Goal: Information Seeking & Learning: Learn about a topic

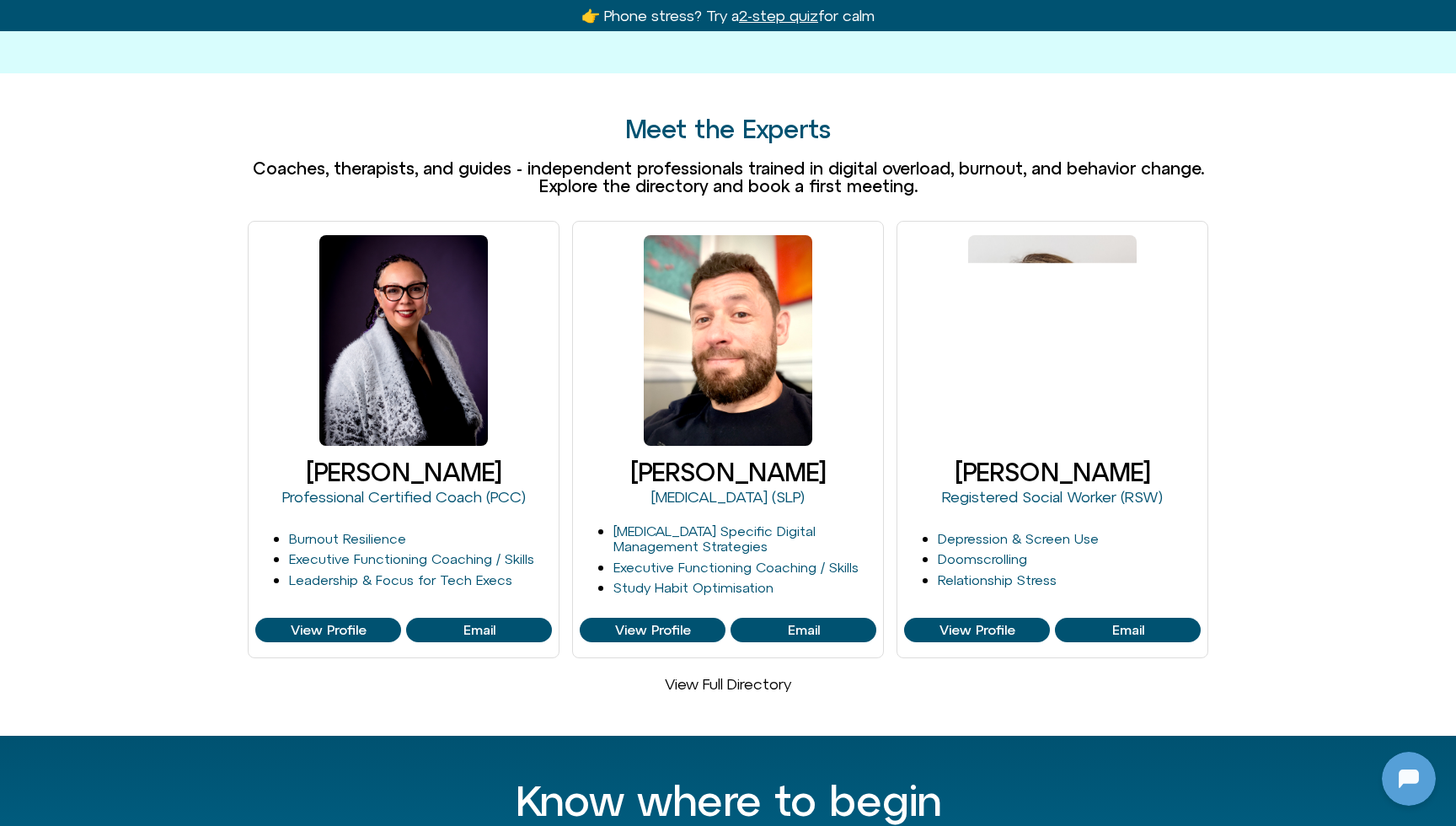
scroll to position [934, 0]
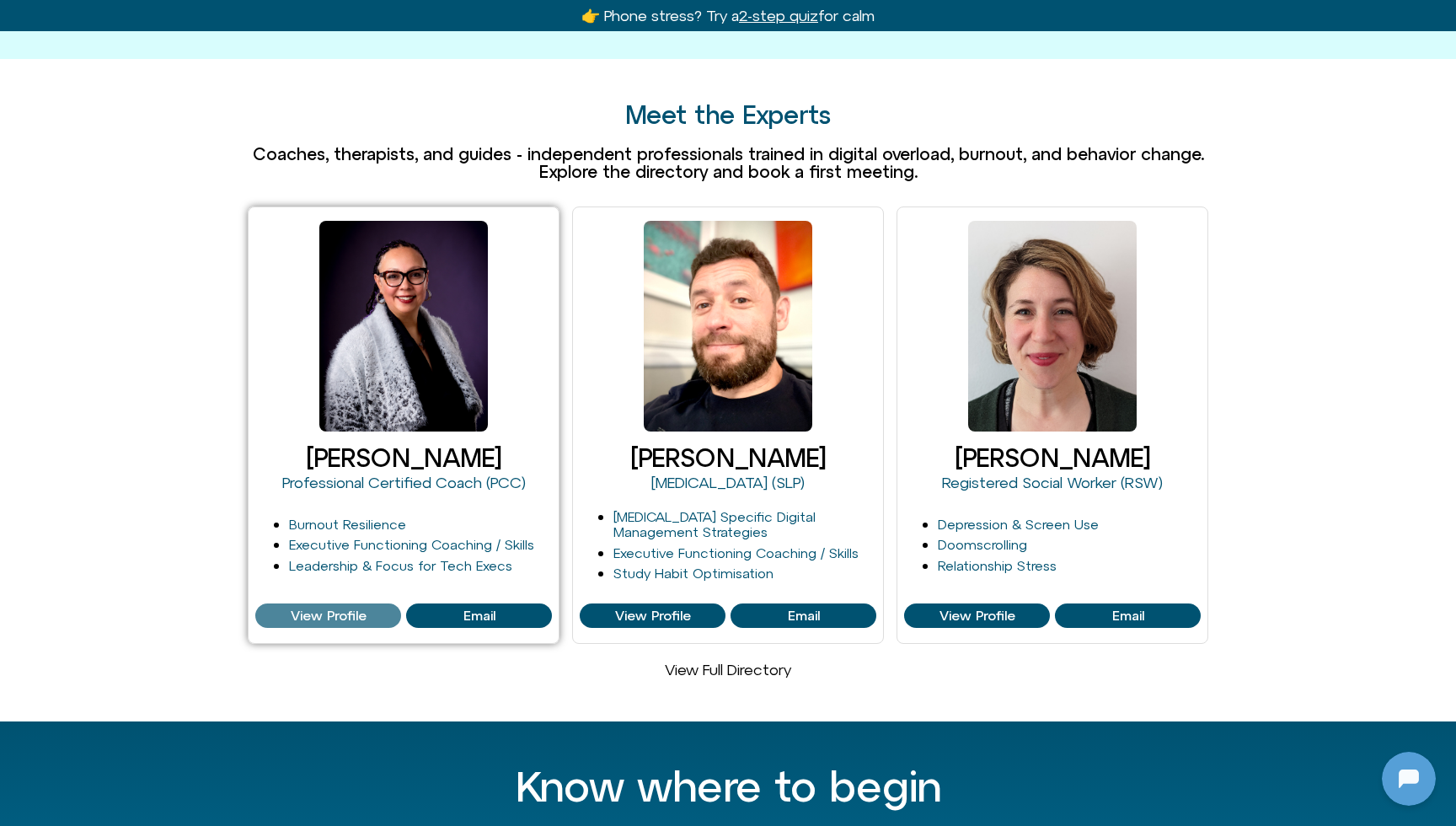
click at [325, 609] on span "View Profile" at bounding box center [329, 616] width 76 height 16
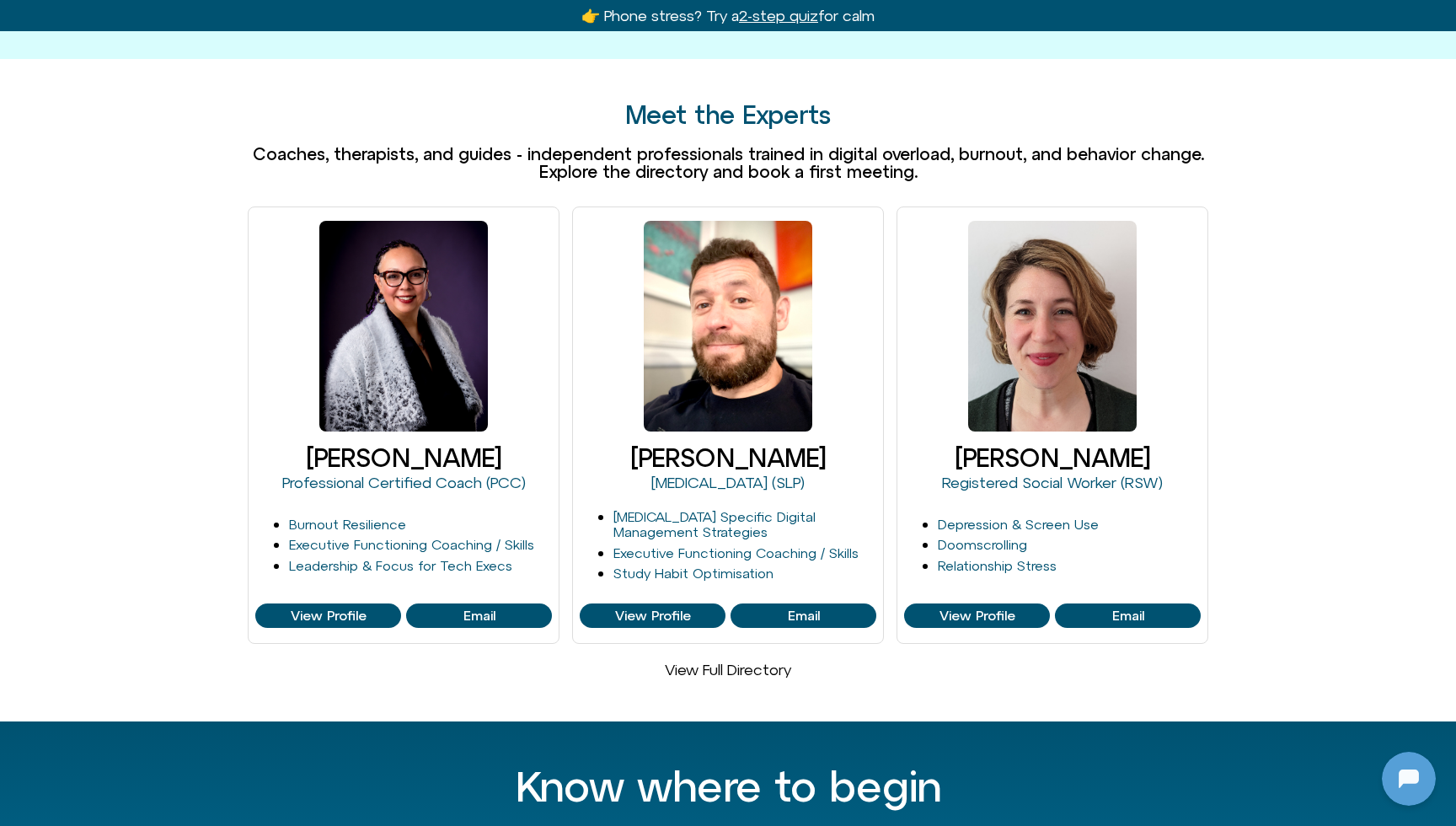
click at [689, 661] on link "View Full Directory" at bounding box center [728, 669] width 126 height 17
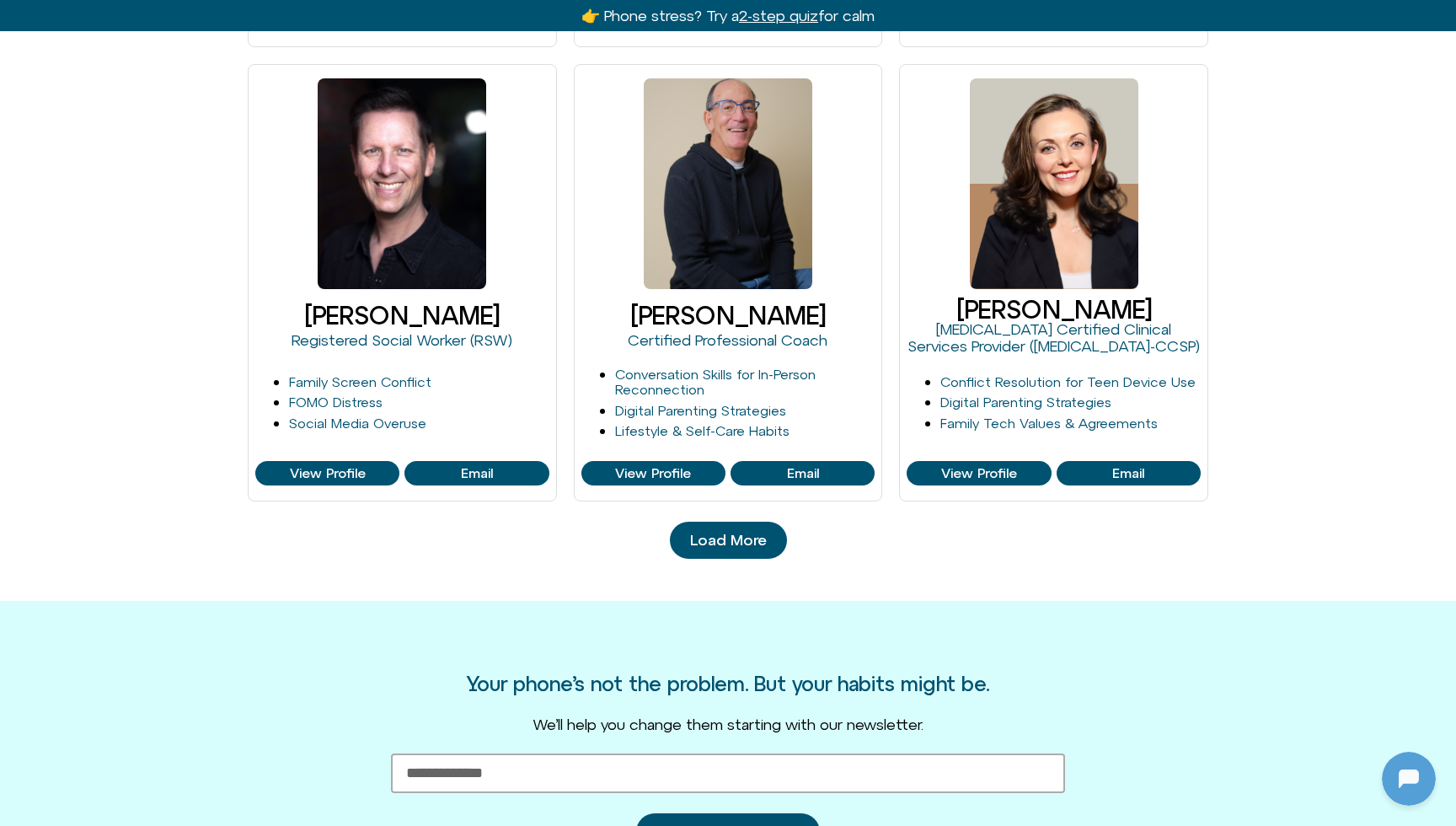
scroll to position [1728, 0]
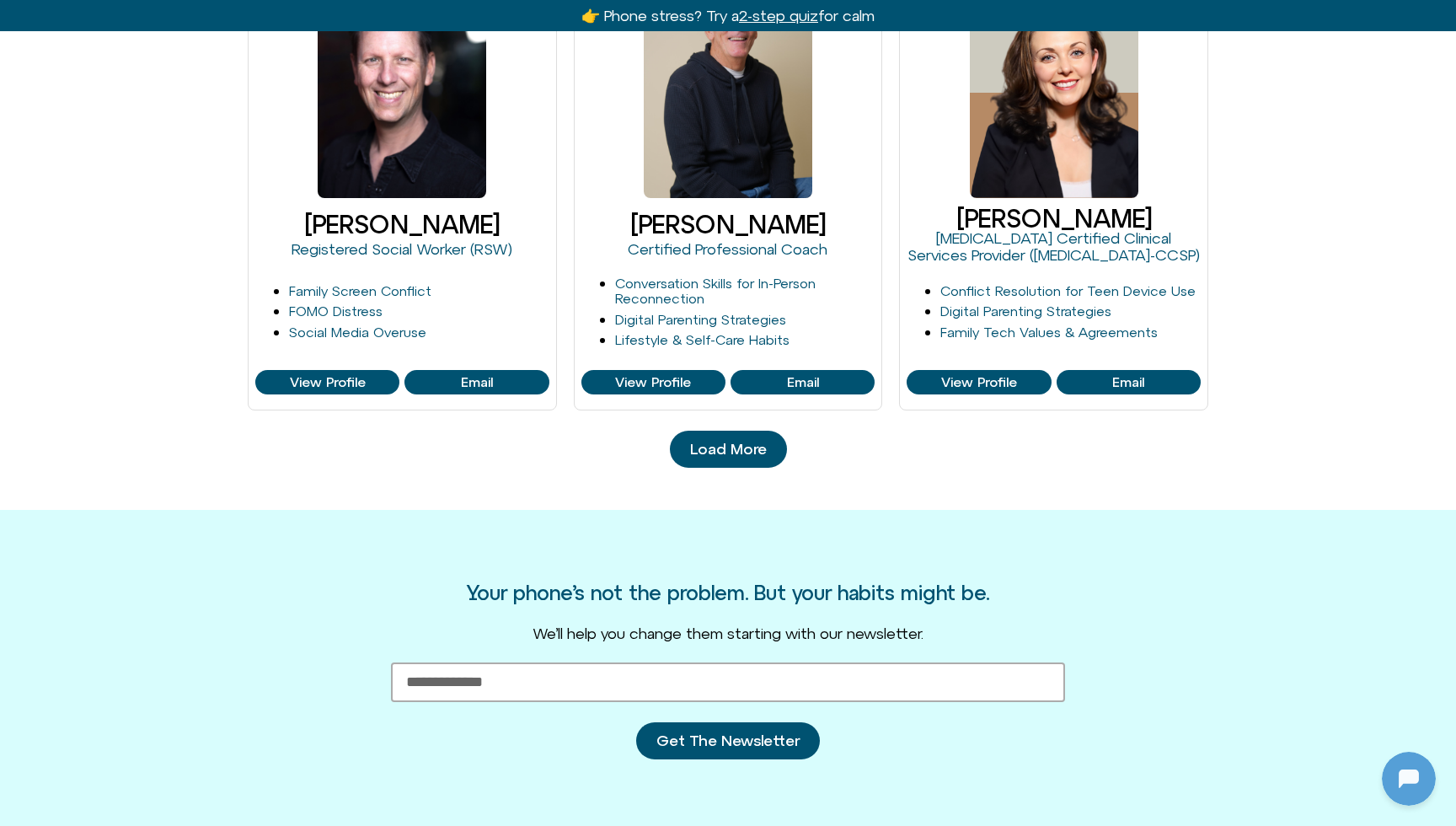
click at [716, 453] on span "Load More" at bounding box center [728, 448] width 77 height 16
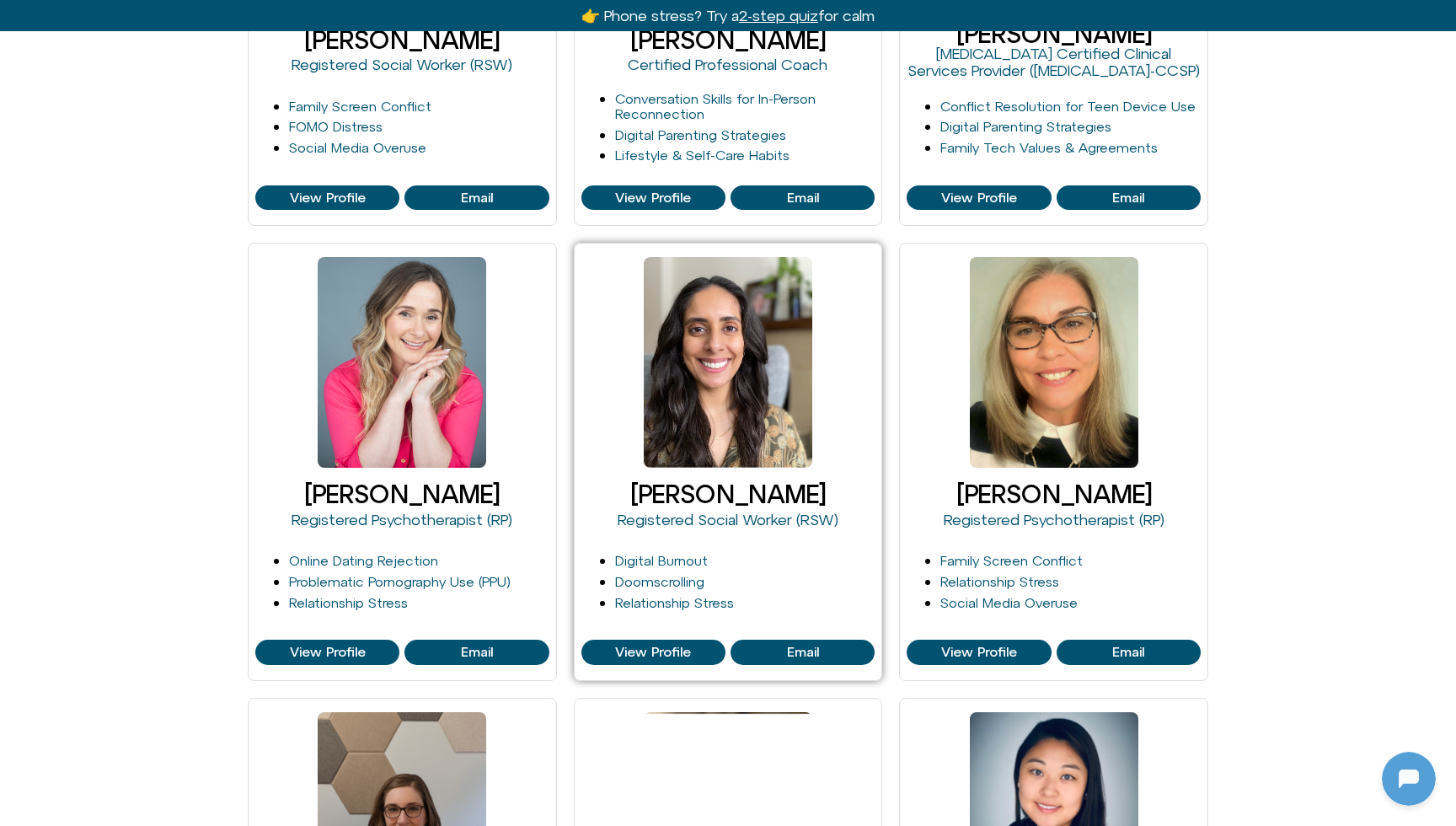
scroll to position [1946, 0]
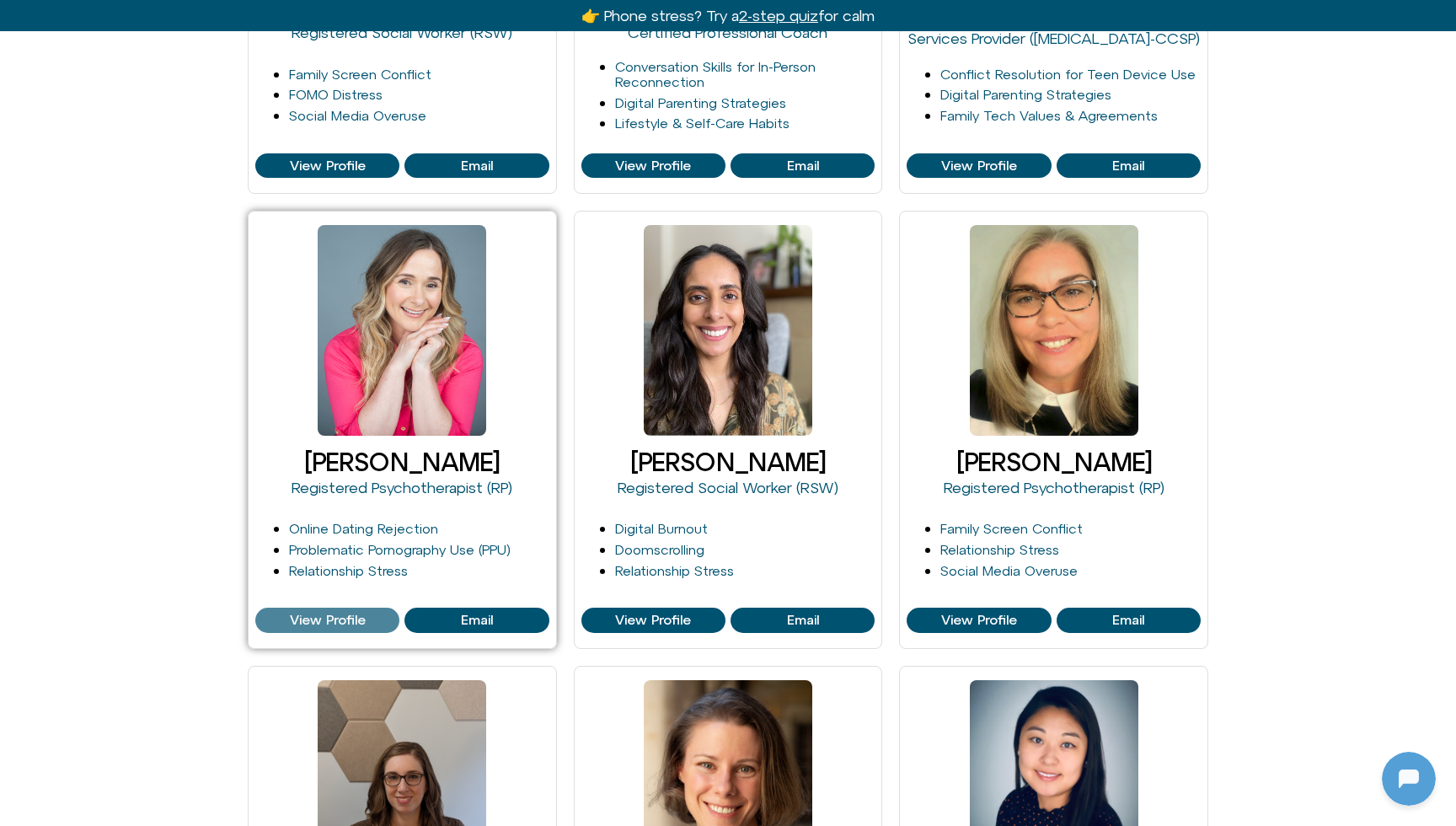
click at [343, 613] on span "View Profile" at bounding box center [328, 621] width 76 height 16
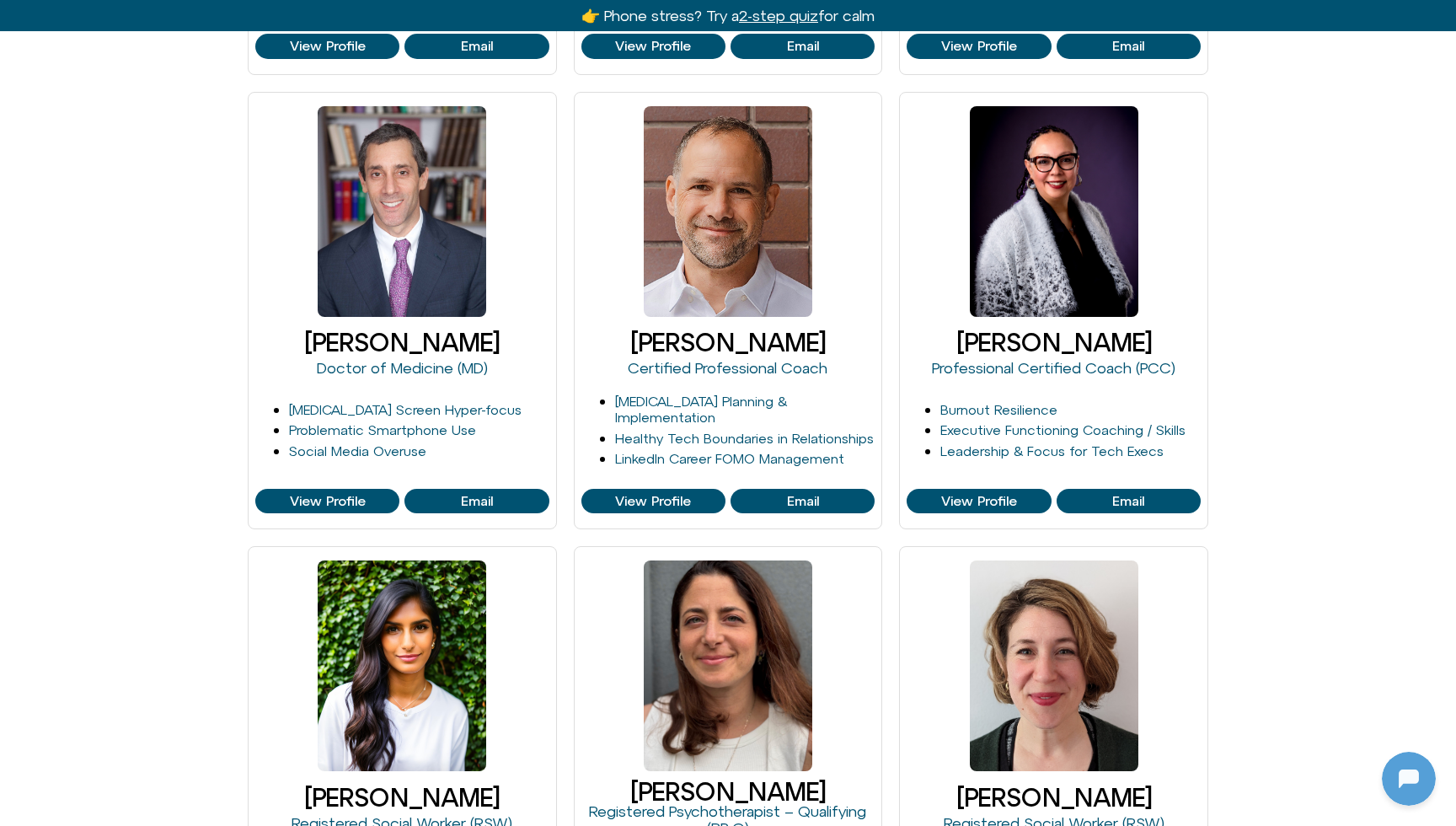
scroll to position [699, 0]
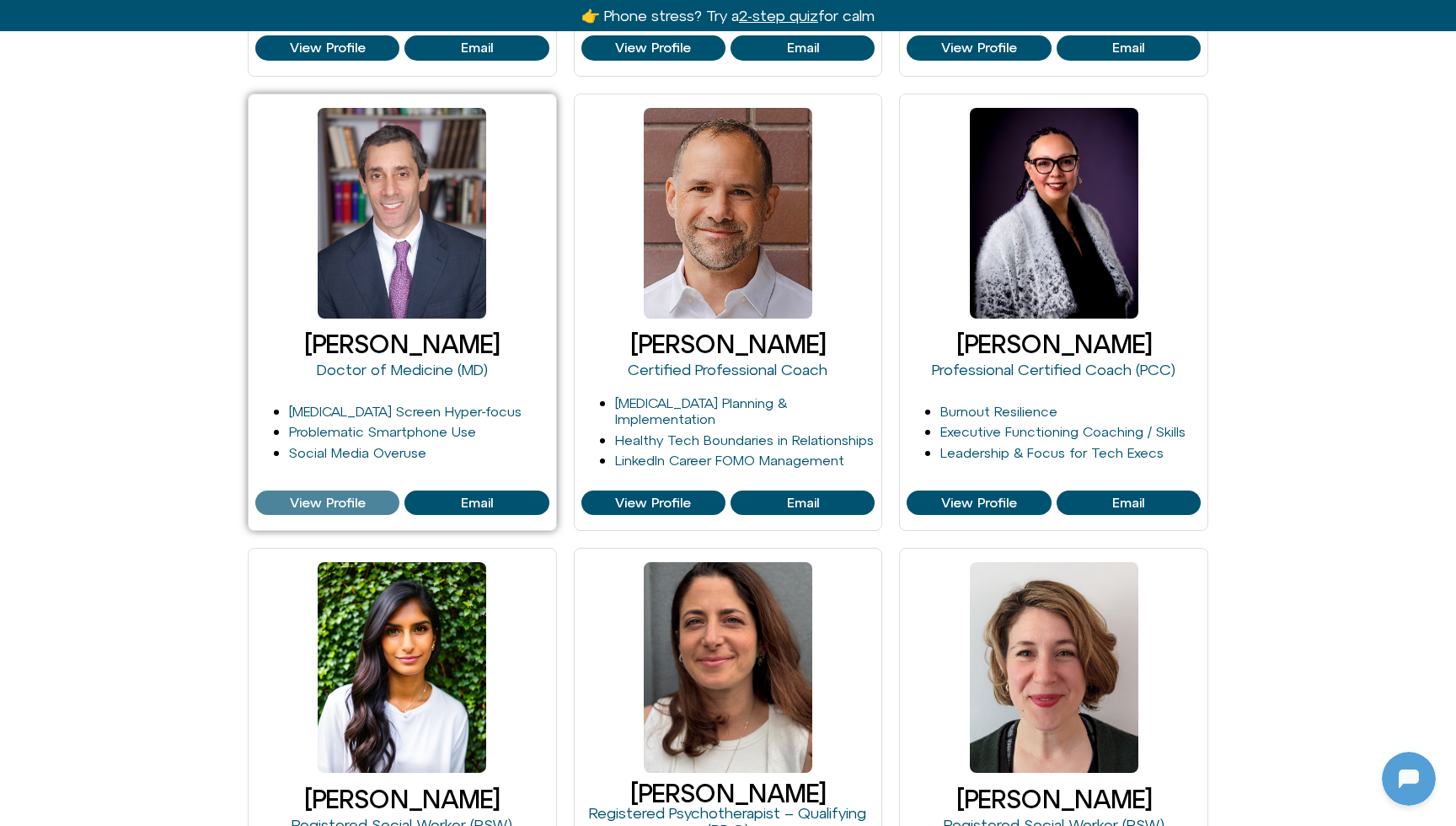
click at [308, 507] on span "View Profile" at bounding box center [328, 503] width 76 height 16
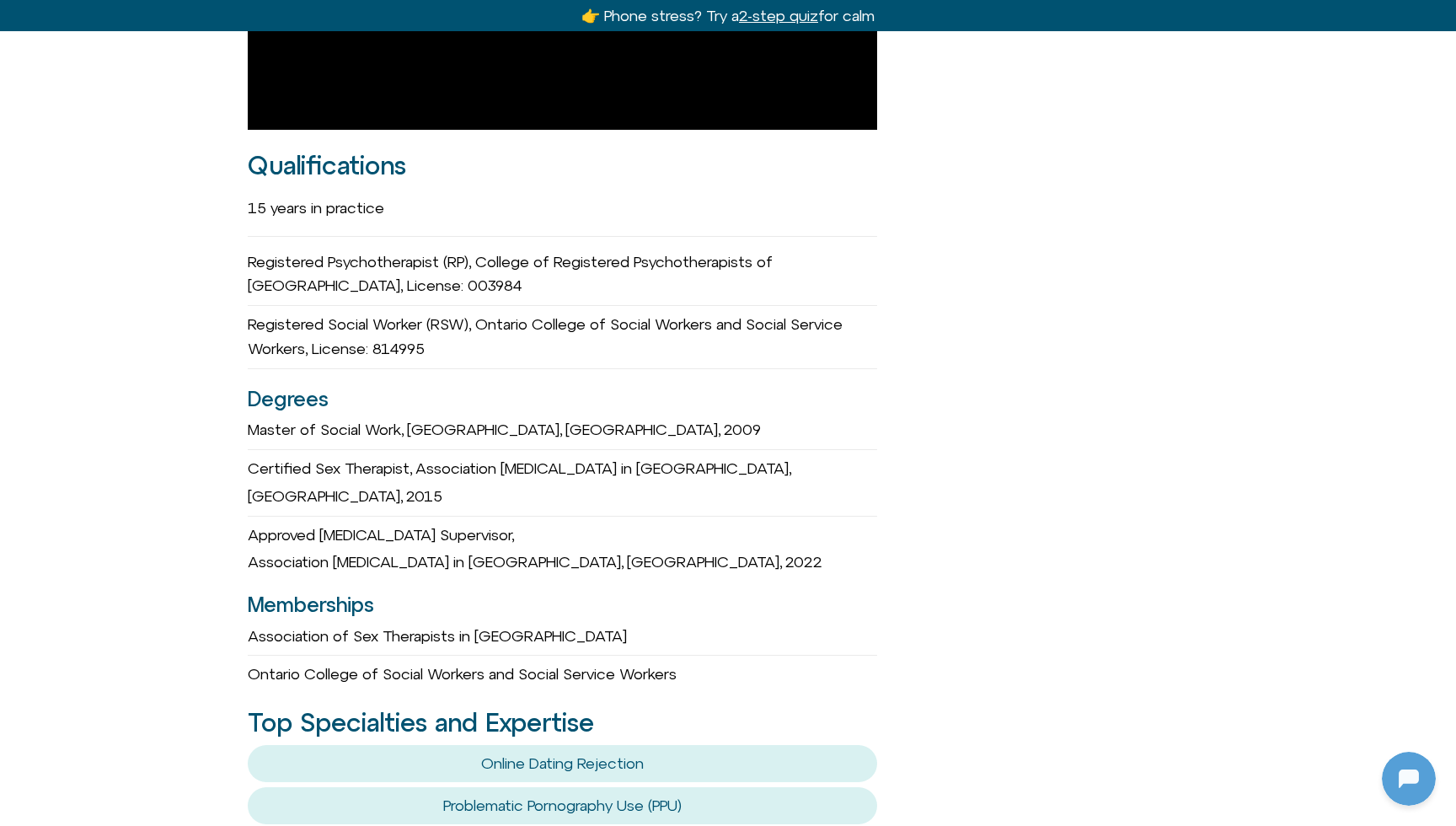
scroll to position [1466, 0]
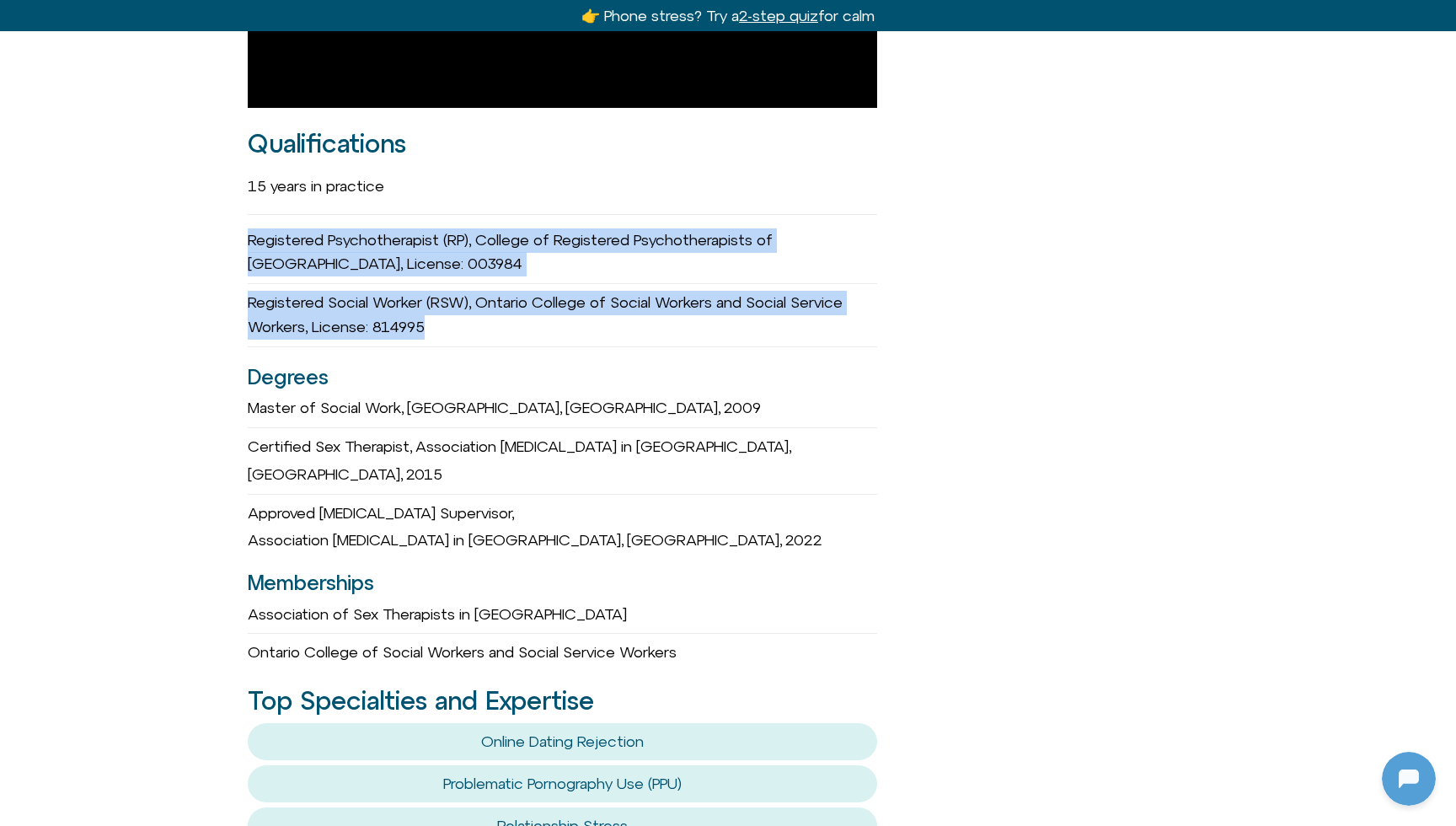
drag, startPoint x: 244, startPoint y: 219, endPoint x: 485, endPoint y: 310, distance: 257.6
click at [485, 310] on div "Michelle Fischler she/her Registered Psychotherapist (RP) Founder of GetSOME Em…" at bounding box center [728, 436] width 1456 height 3072
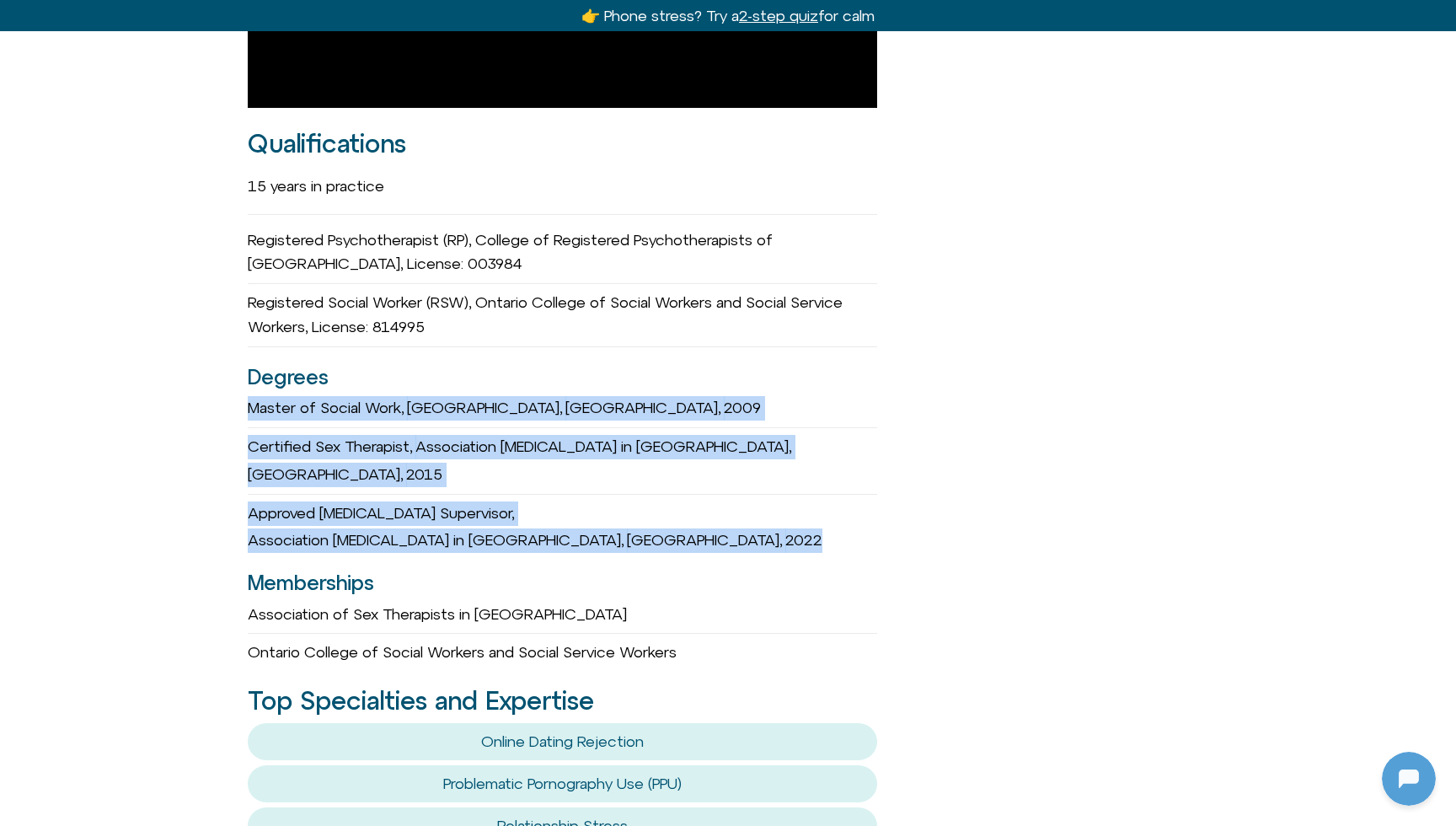
drag, startPoint x: 247, startPoint y: 381, endPoint x: 858, endPoint y: 473, distance: 617.9
click at [858, 473] on div "Michelle Fischler she/her Registered Psychotherapist (RP) Founder of GetSOME Em…" at bounding box center [728, 436] width 1456 height 3072
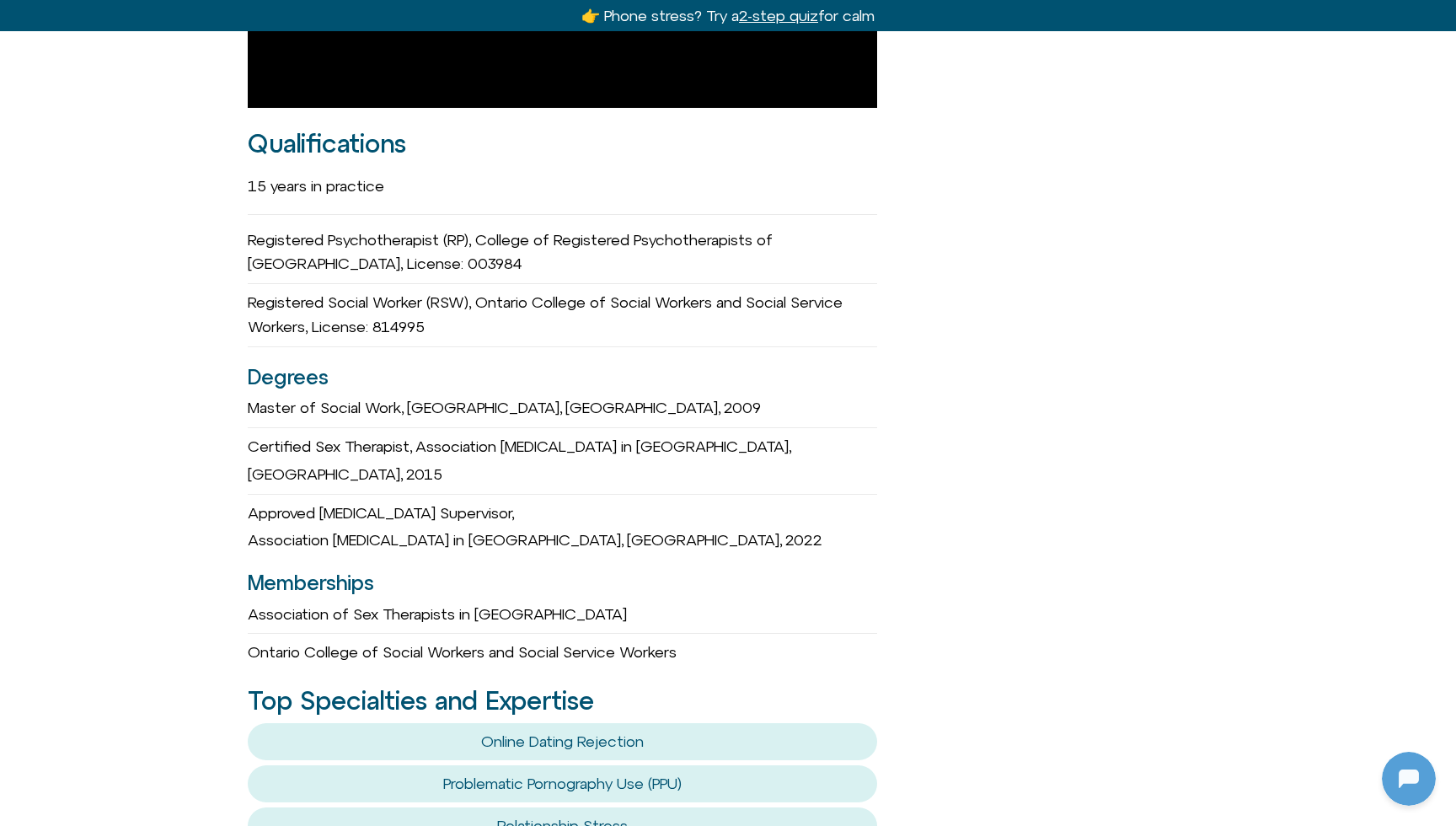
click at [765, 329] on div "15 years in practice Registered Psychotherapist (RP), College of Registered Psy…" at bounding box center [562, 416] width 629 height 499
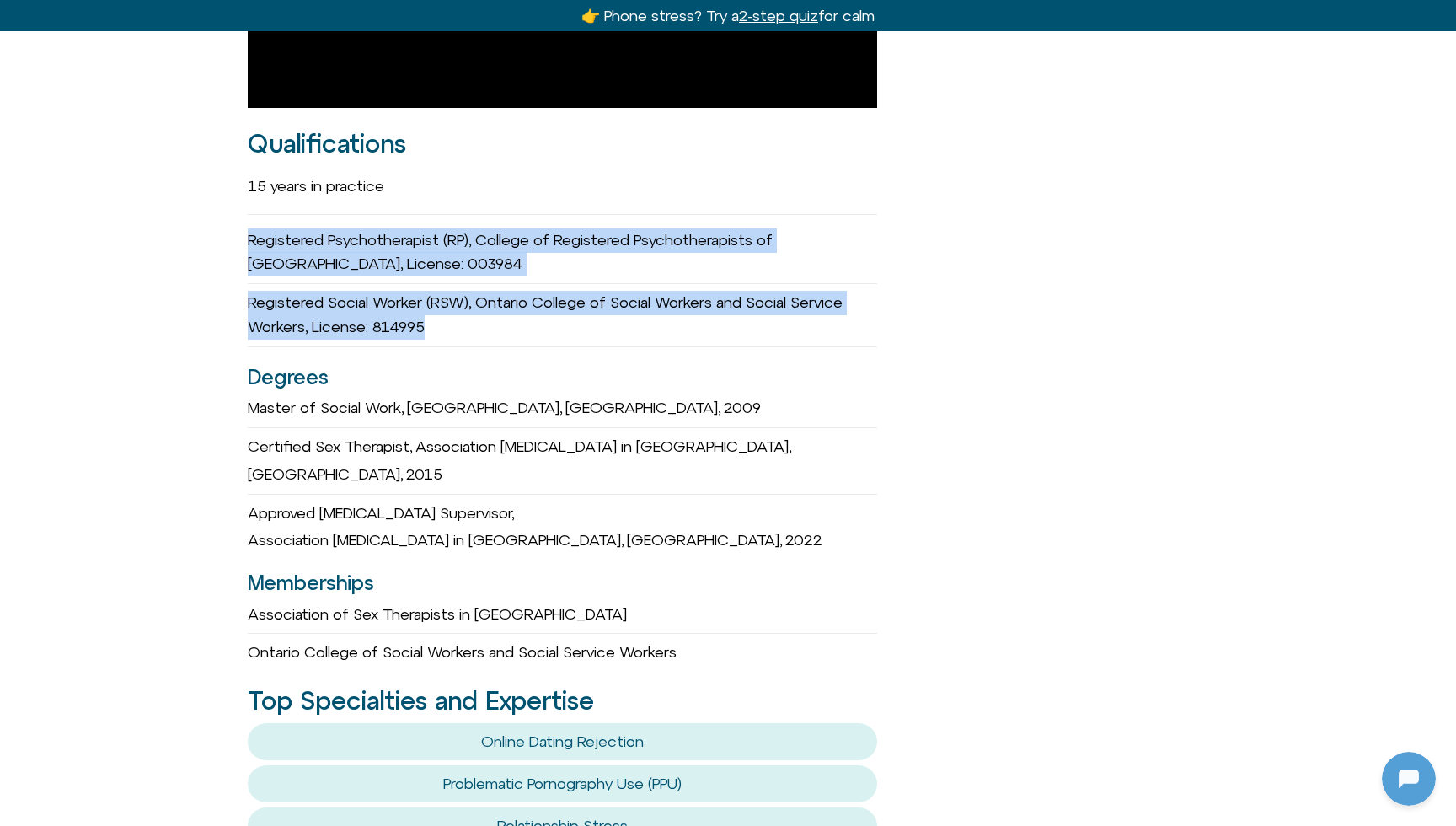
drag, startPoint x: 740, startPoint y: 314, endPoint x: 246, endPoint y: 222, distance: 502.5
click at [246, 222] on div "Michelle Fischler she/her Registered Psychotherapist (RP) Founder of GetSOME Em…" at bounding box center [728, 436] width 1456 height 3072
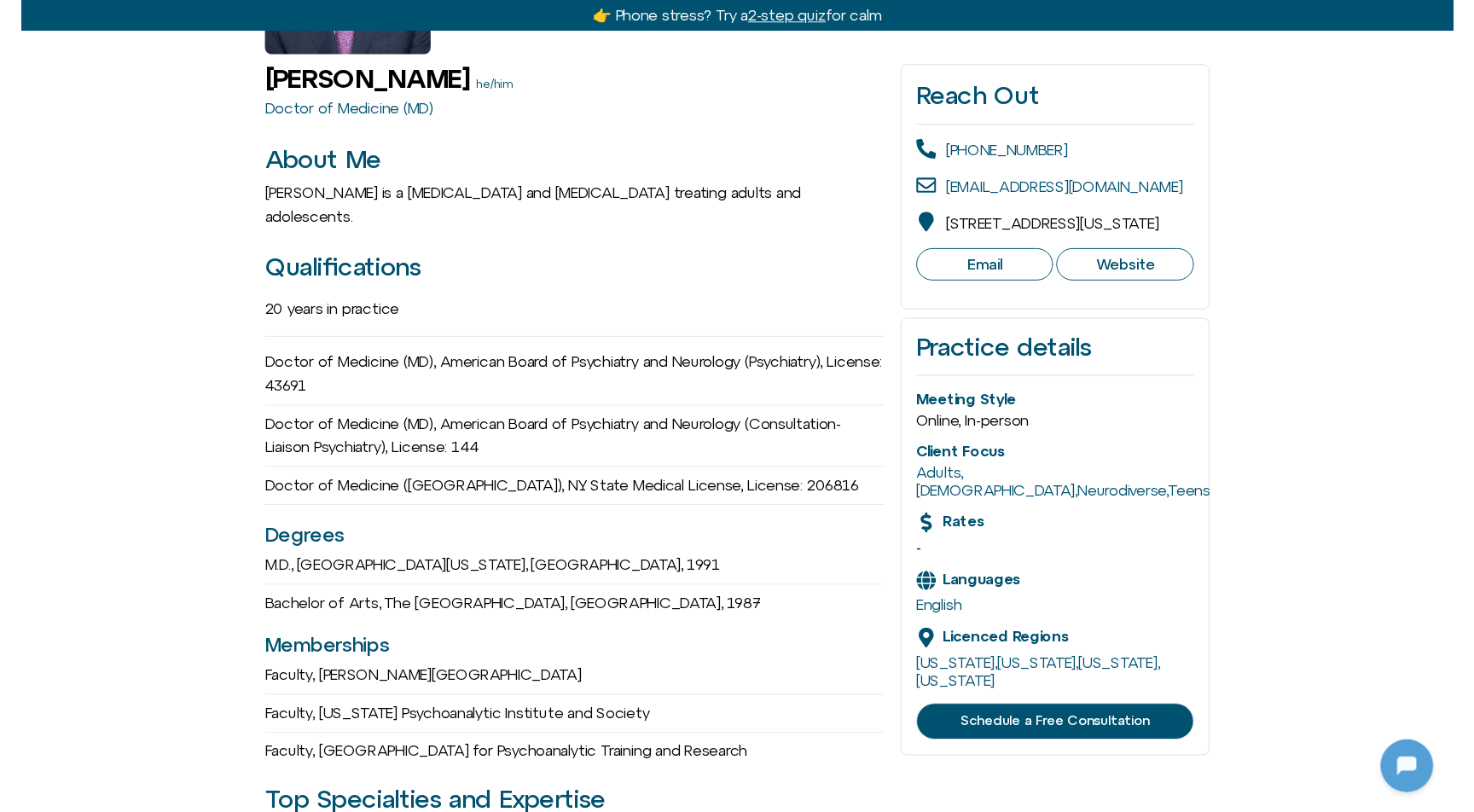
scroll to position [226, 0]
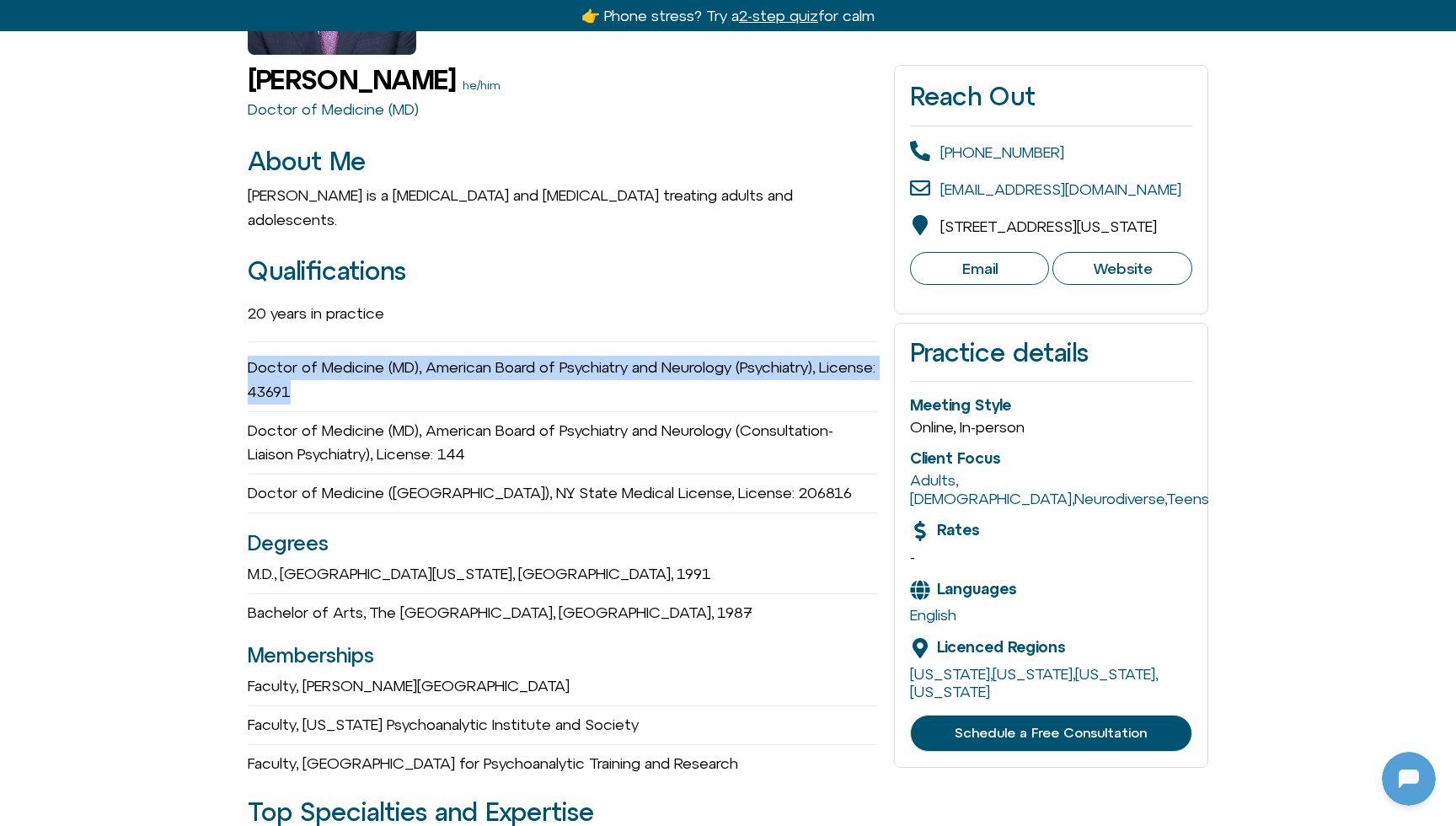
drag, startPoint x: 249, startPoint y: 333, endPoint x: 364, endPoint y: 357, distance: 117.5
click at [364, 357] on div "Doctor of Medicine (MD), American Board of Psychiatry and Neurology (Psychiatry…" at bounding box center [562, 380] width 629 height 63
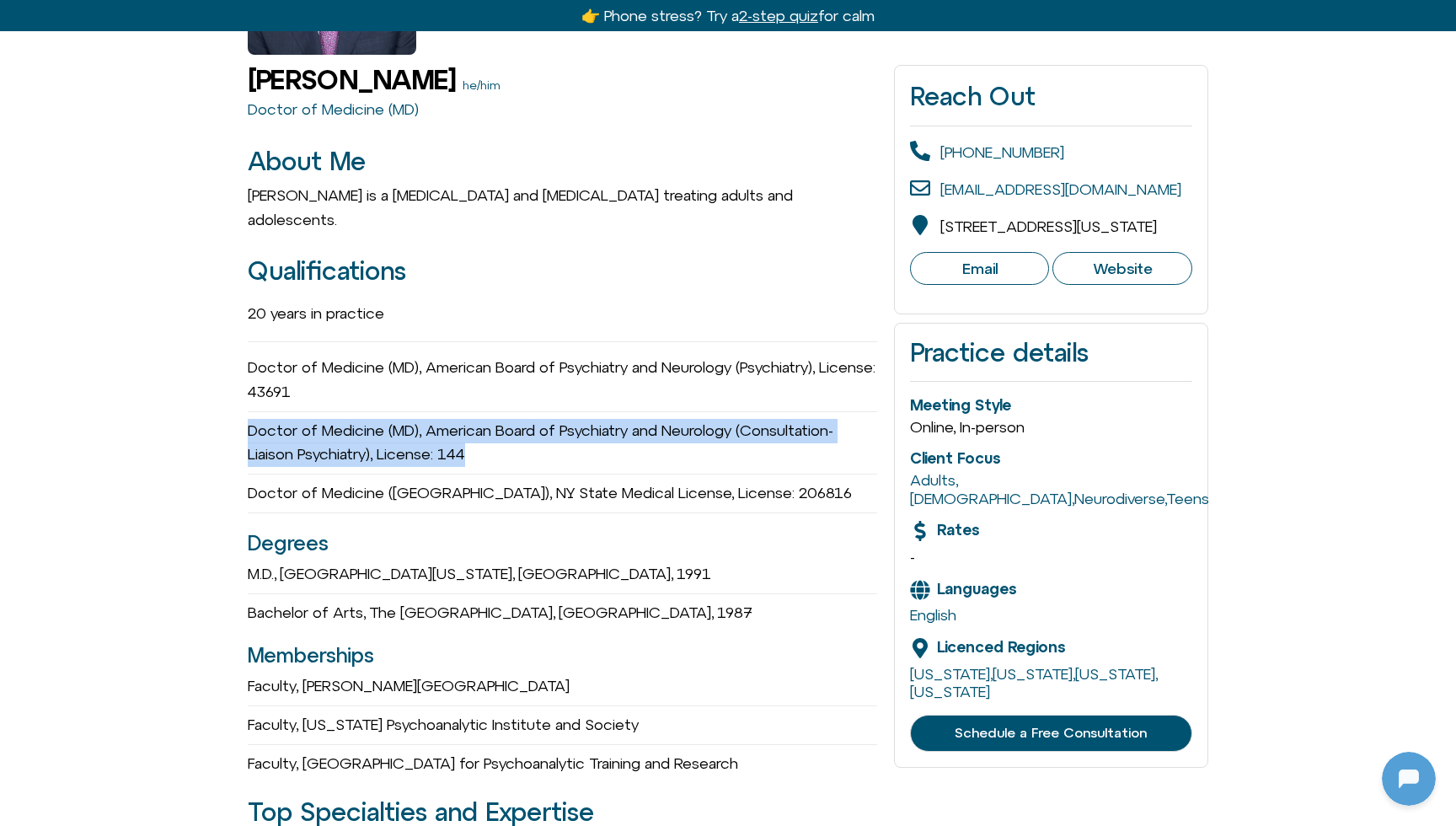
drag, startPoint x: 253, startPoint y: 398, endPoint x: 487, endPoint y: 420, distance: 235.0
click at [487, 420] on div "Doctor of Medicine (MD), American Board of Psychiatry and Neurology (Consultati…" at bounding box center [562, 443] width 629 height 63
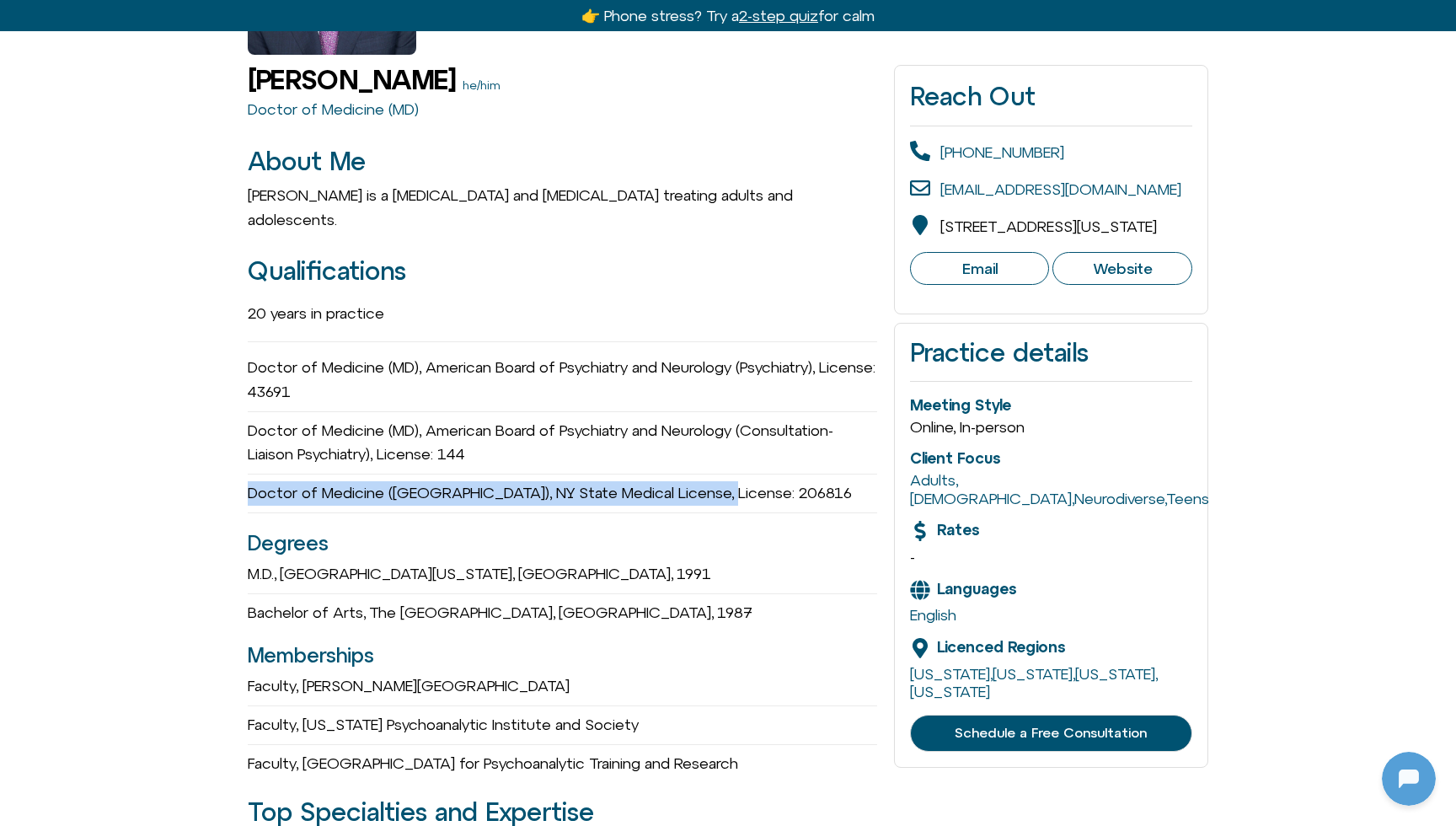
drag, startPoint x: 245, startPoint y: 468, endPoint x: 778, endPoint y: 485, distance: 533.3
click at [722, 474] on div "Doctor of Medicine ([GEOGRAPHIC_DATA]), NY State Medical License, License: 2068…" at bounding box center [562, 494] width 629 height 39
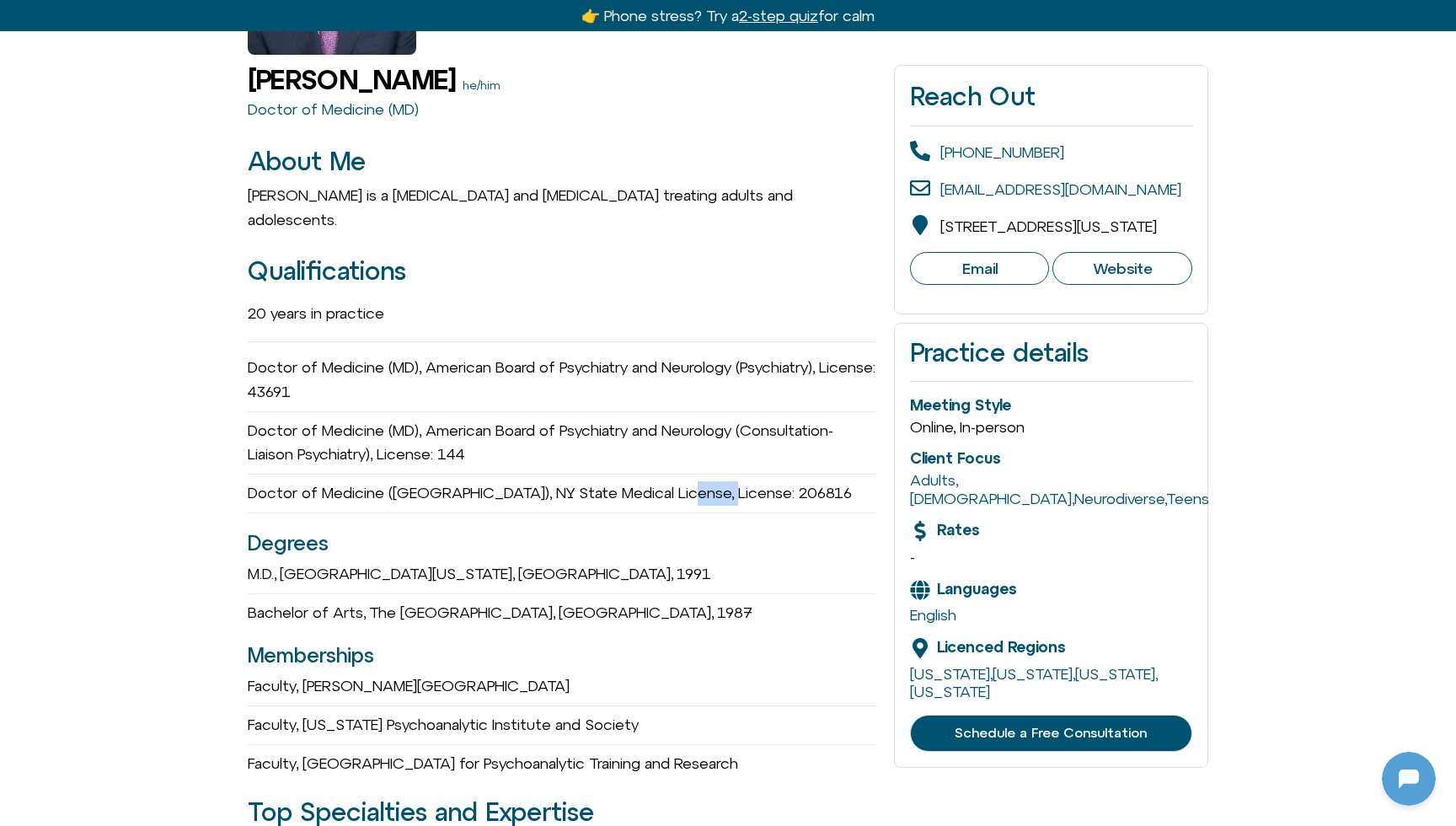
click at [722, 474] on div "Doctor of Medicine (MD), NY State Medical License, License: 206816" at bounding box center [562, 494] width 629 height 39
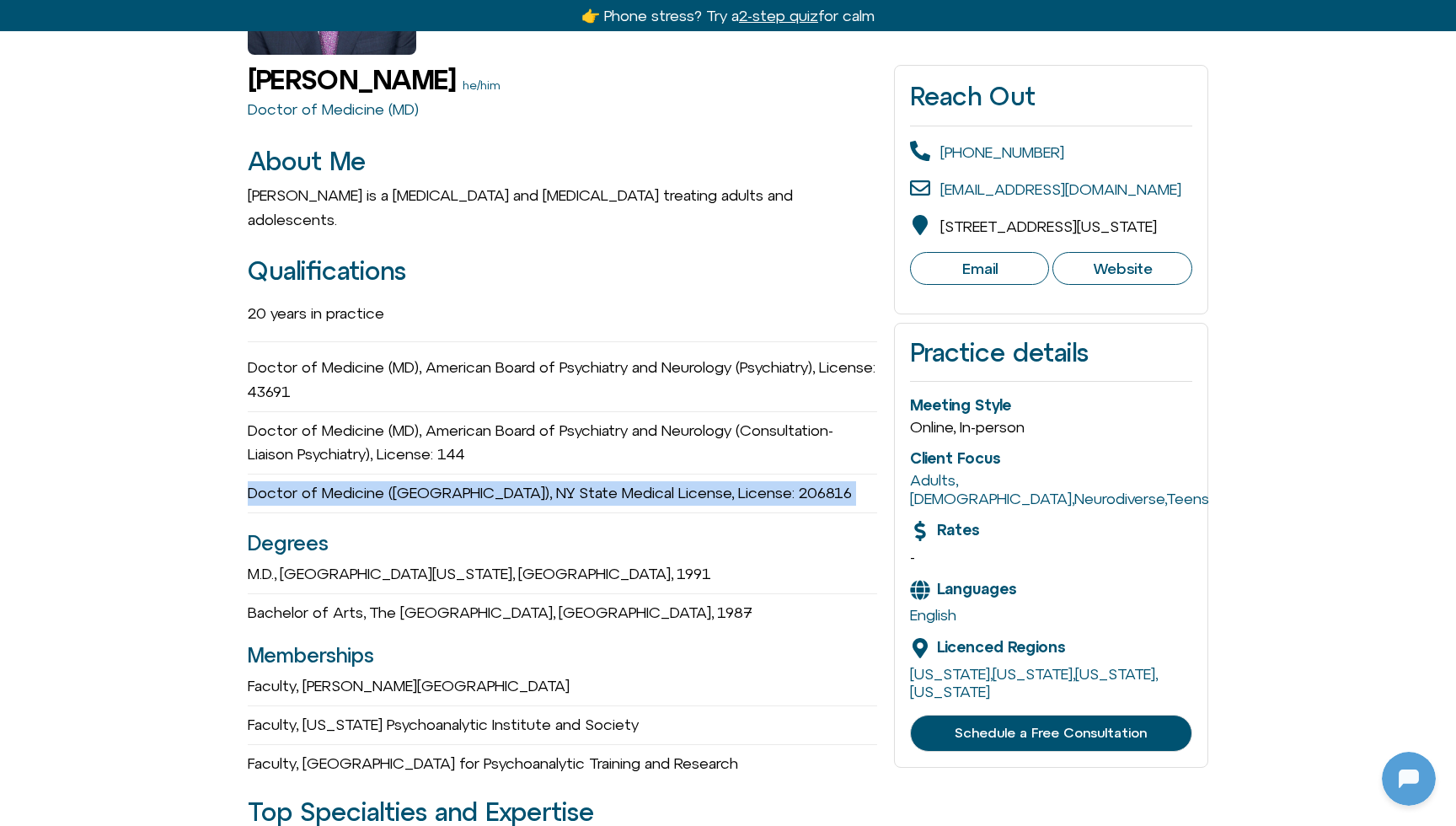
click at [722, 474] on div "Doctor of Medicine (MD), NY State Medical License, License: 206816" at bounding box center [562, 494] width 629 height 39
click at [717, 474] on div "Doctor of Medicine (MD), NY State Medical License, License: 206816" at bounding box center [562, 494] width 629 height 39
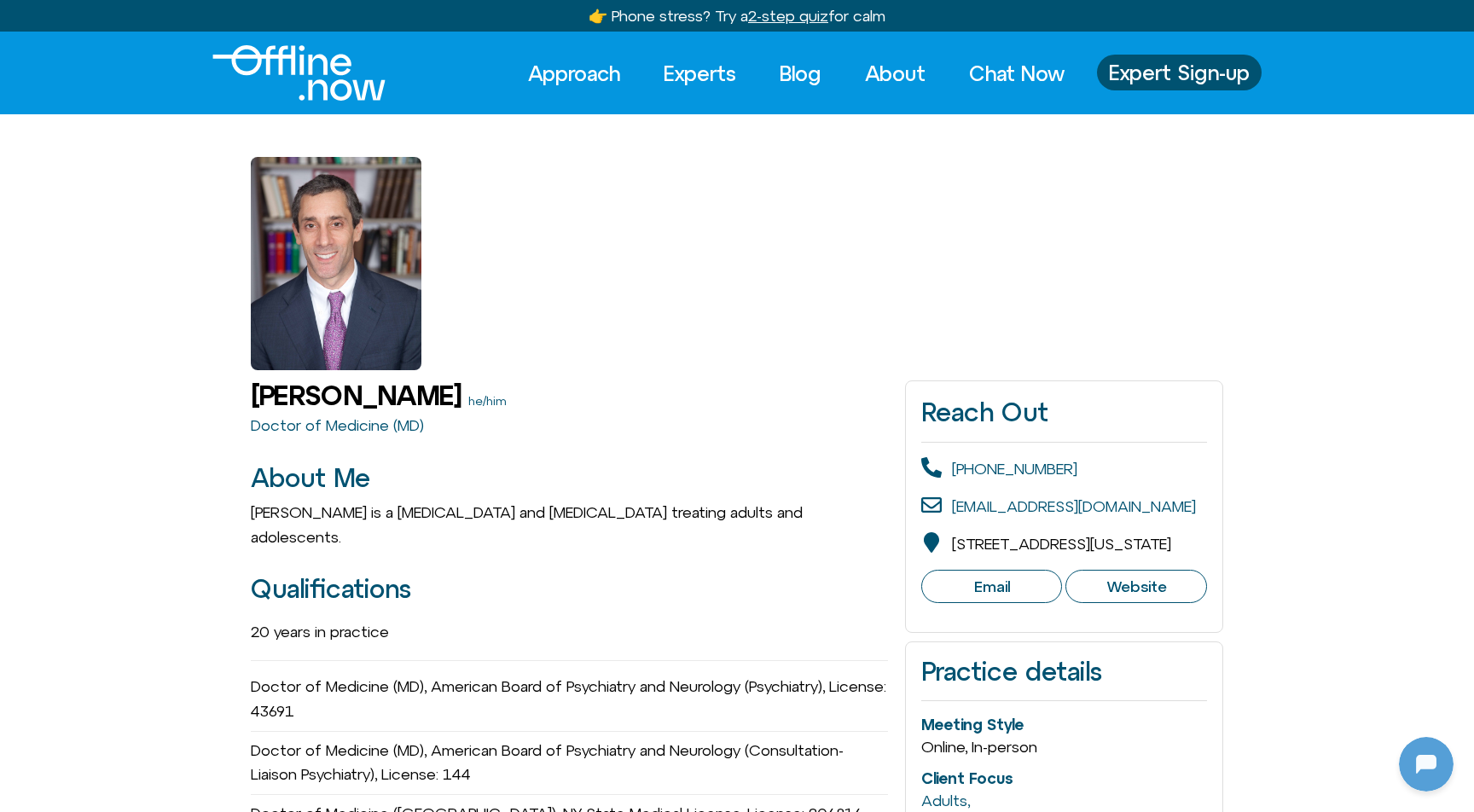
scroll to position [0, 0]
click at [802, 75] on link "Blog" at bounding box center [800, 73] width 73 height 38
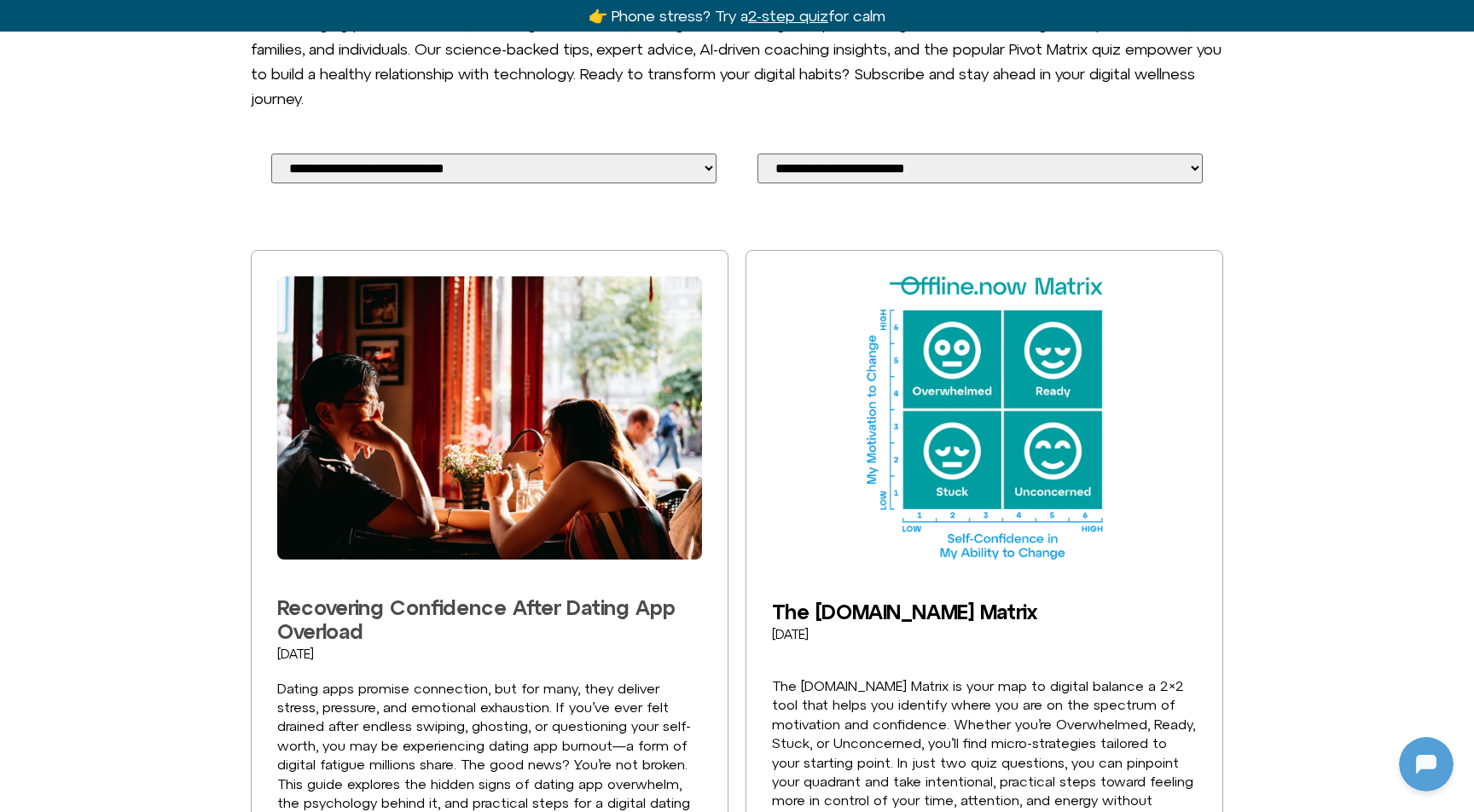
scroll to position [226, 0]
click at [397, 595] on link "Recovering Confidence After Dating App Overload" at bounding box center [476, 618] width 399 height 48
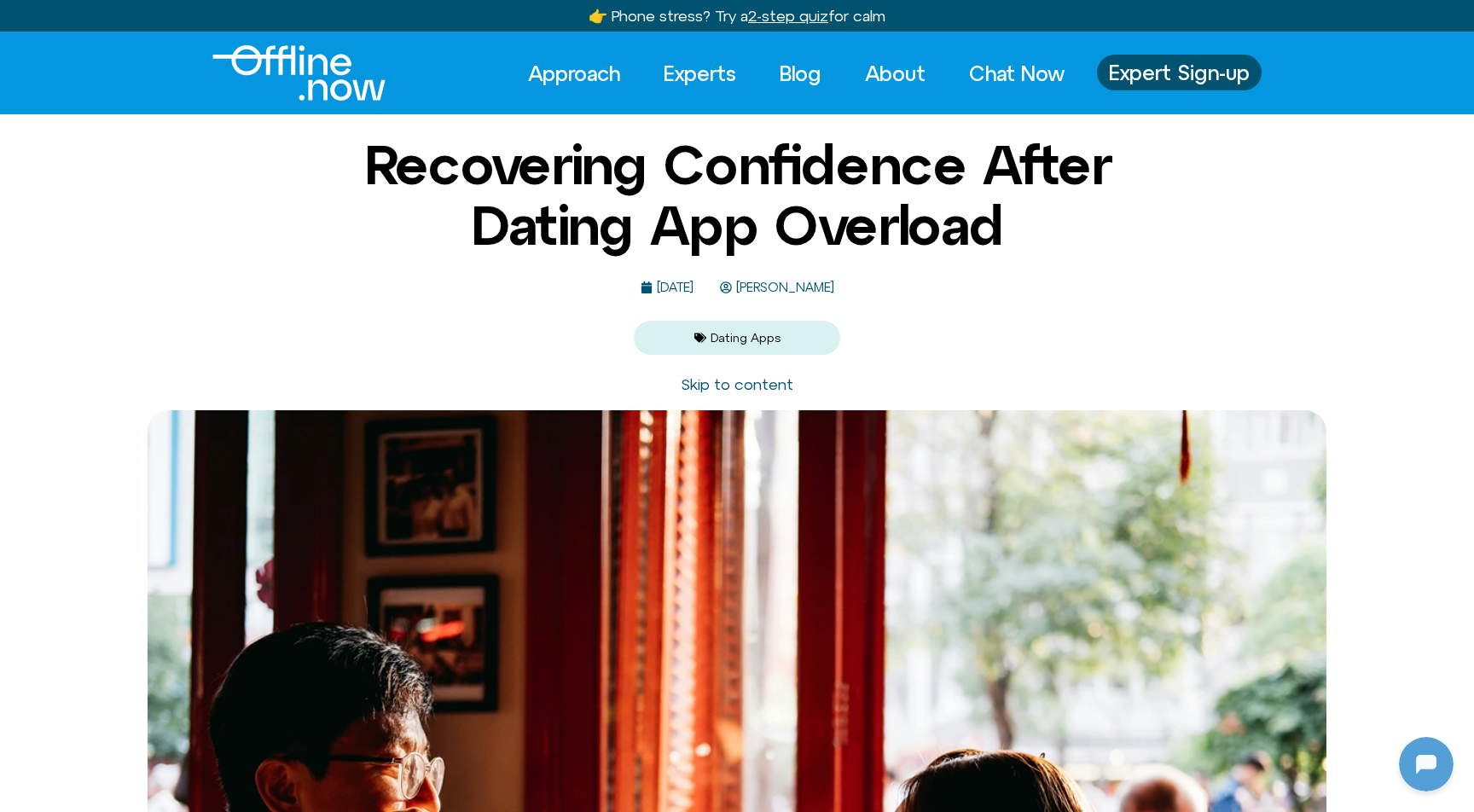
scroll to position [226, 0]
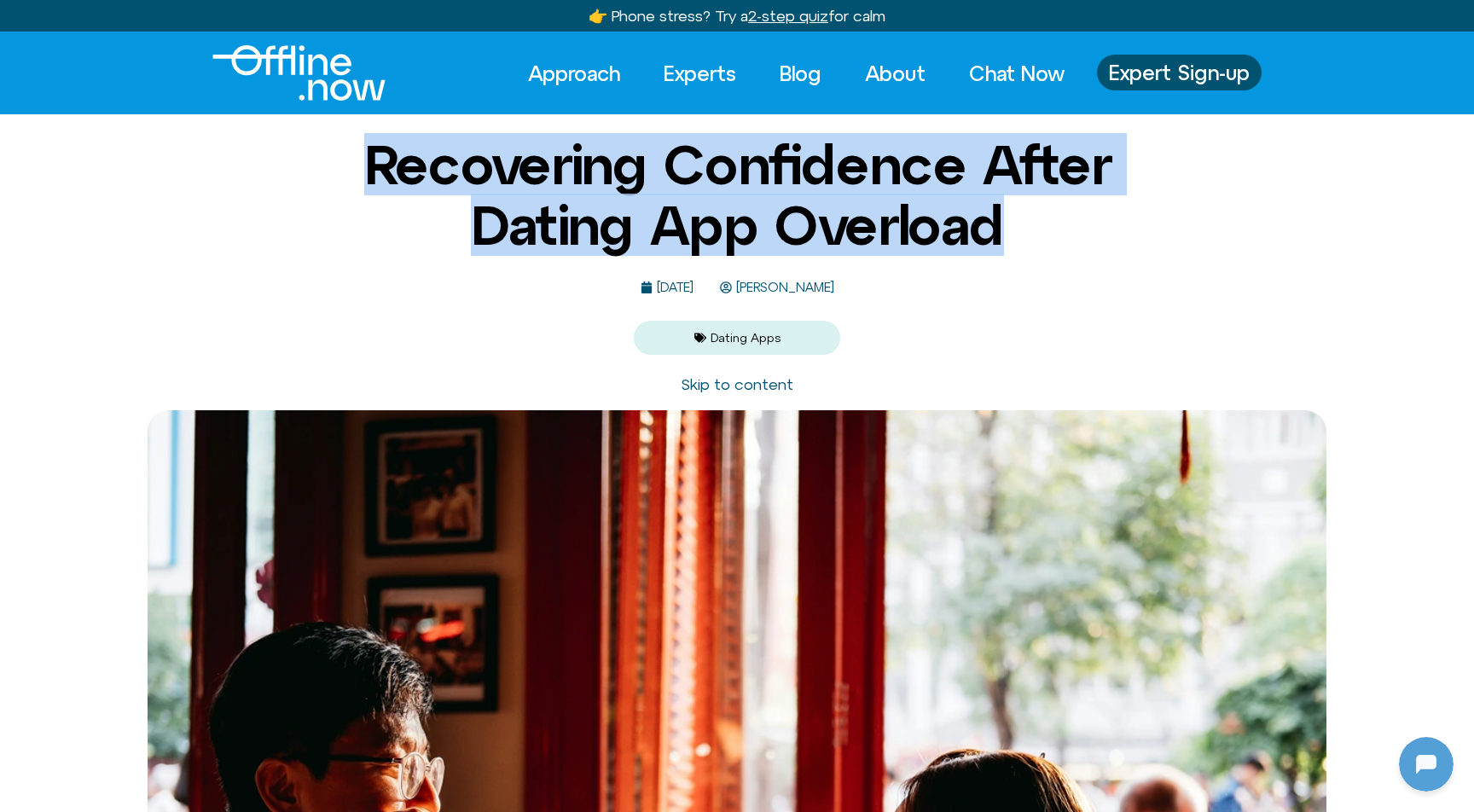
drag, startPoint x: 357, startPoint y: 158, endPoint x: 1067, endPoint y: 250, distance: 715.9
click at [1067, 250] on h1 "Recovering Confidence After Dating App Overload" at bounding box center [737, 194] width 827 height 120
drag, startPoint x: 1062, startPoint y: 248, endPoint x: 429, endPoint y: 139, distance: 642.3
click at [424, 139] on h1 "Recovering Confidence After Dating App Overload" at bounding box center [737, 194] width 827 height 120
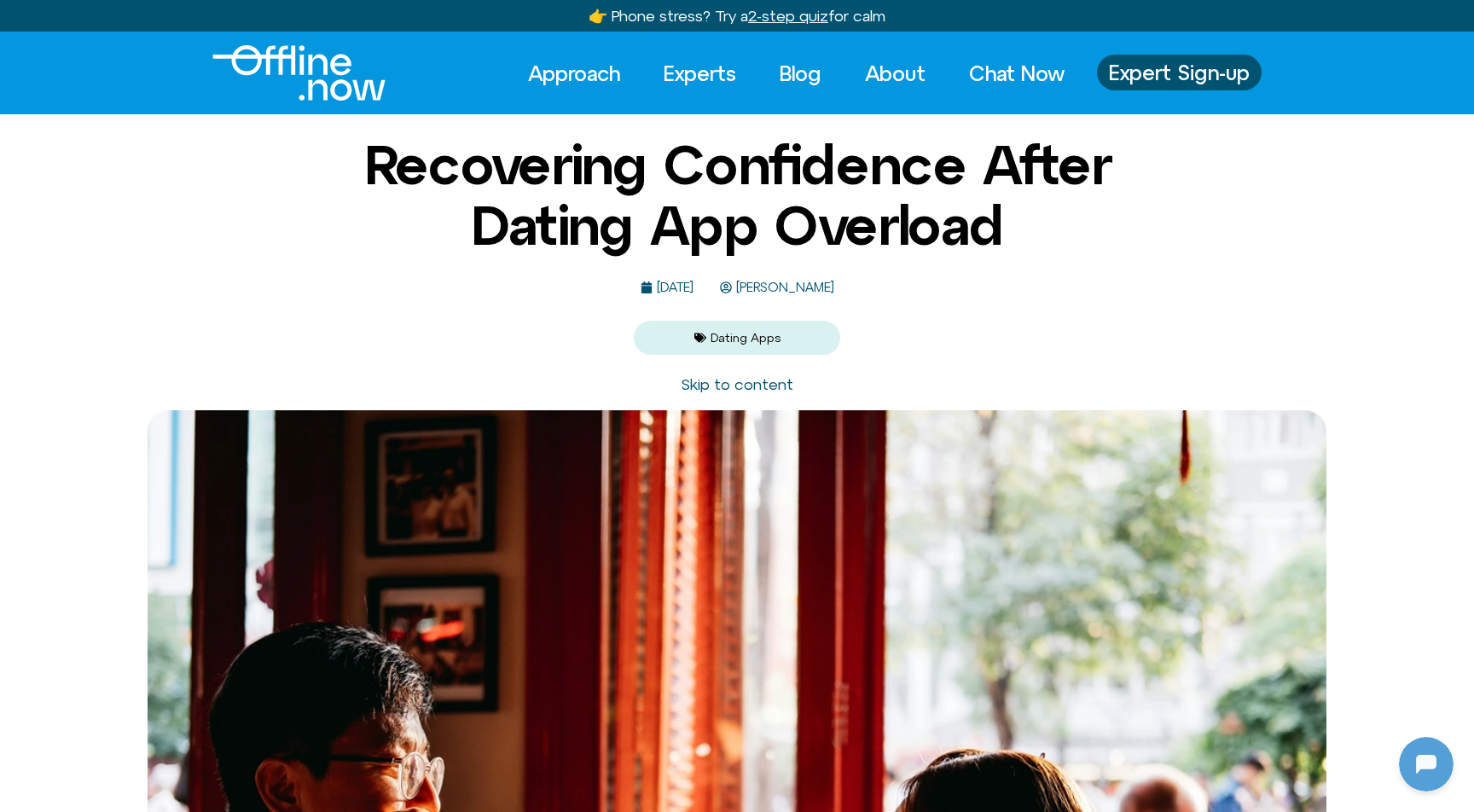
click at [420, 139] on h1 "Recovering Confidence After Dating App Overload" at bounding box center [737, 194] width 827 height 120
click at [809, 288] on span "[PERSON_NAME]" at bounding box center [783, 287] width 103 height 15
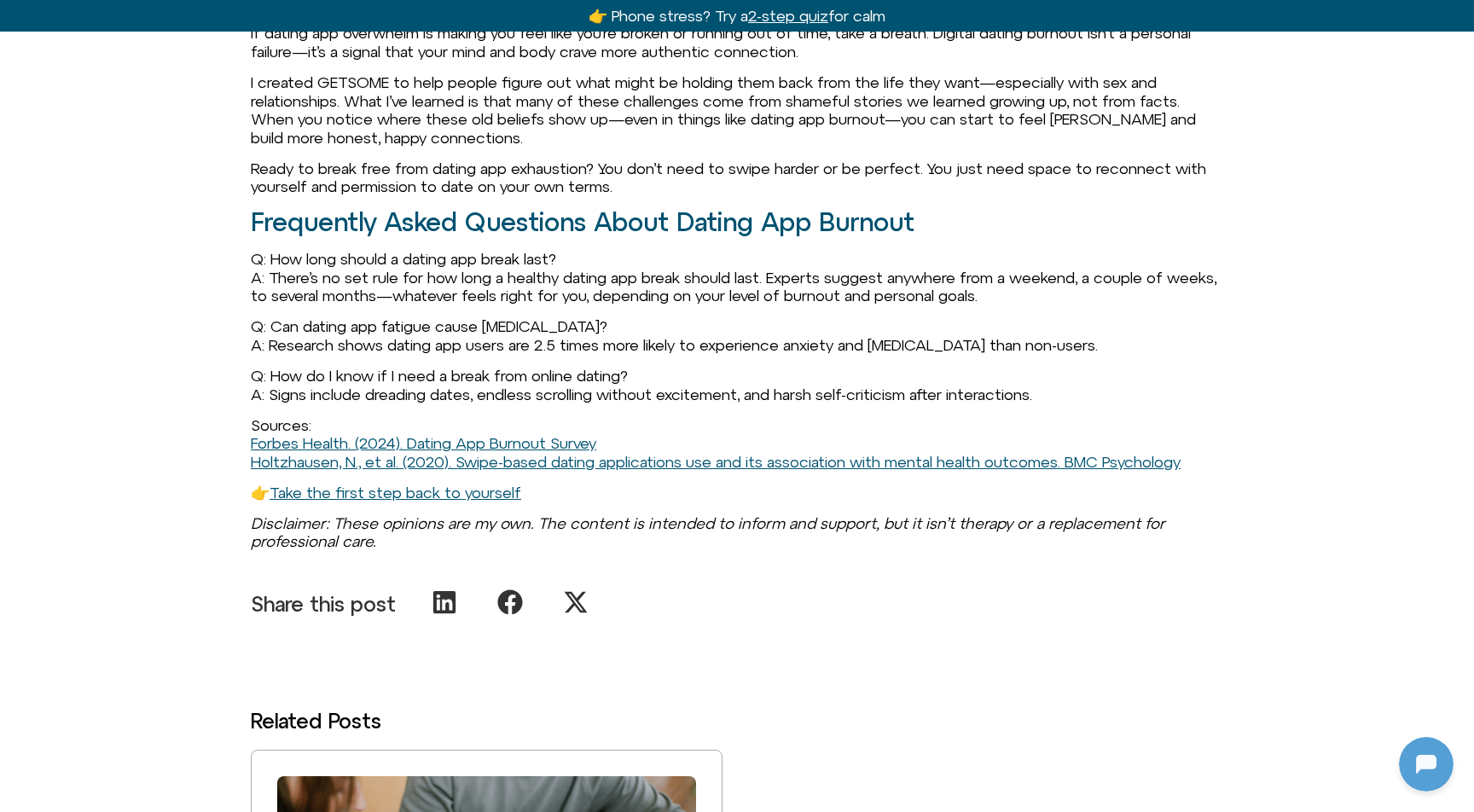
scroll to position [0, 0]
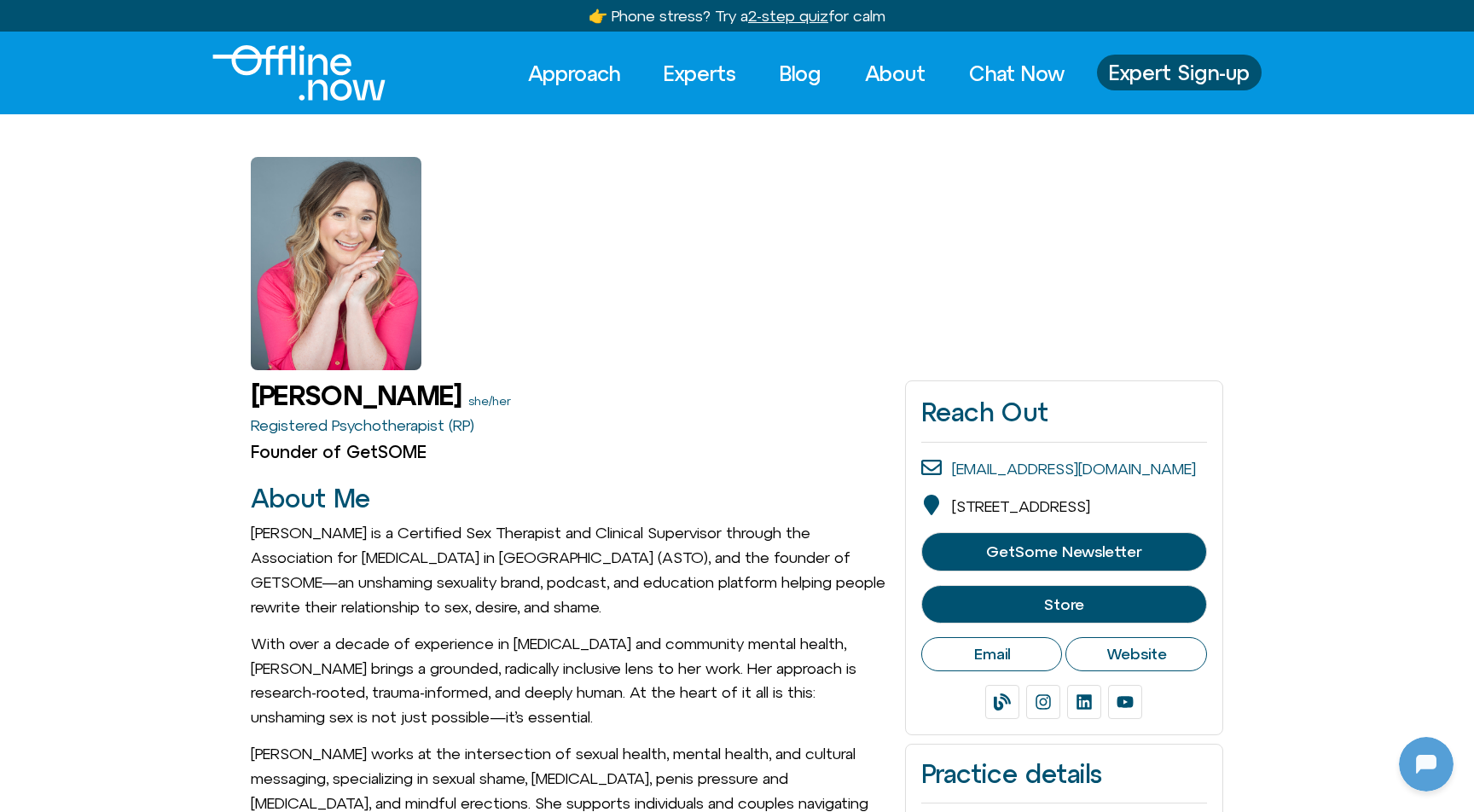
scroll to position [226, 0]
